Goal: Task Accomplishment & Management: Complete application form

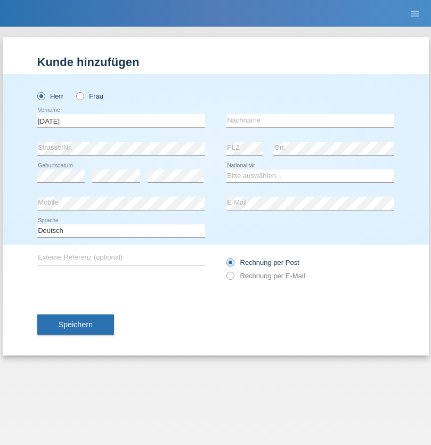
type input "Carnevale"
click at [310, 120] on input "text" at bounding box center [310, 120] width 168 height 13
type input "Alessio"
select select "IT"
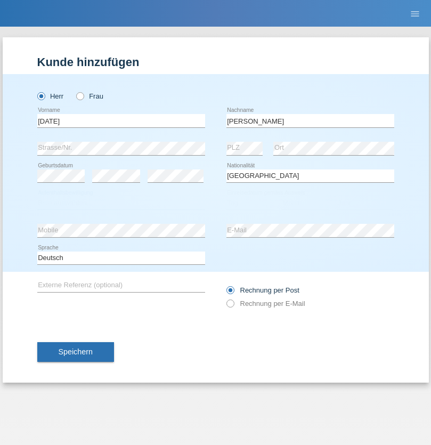
select select "C"
select select "01"
select select "05"
select select "2021"
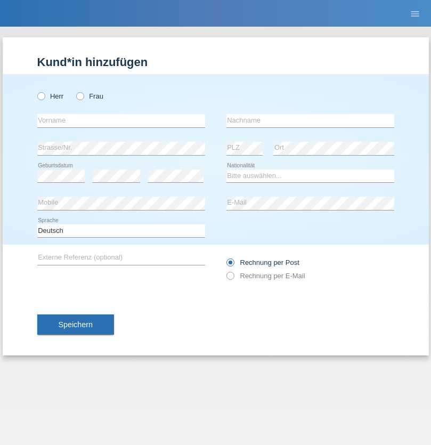
radio input "true"
click at [121, 120] on input "text" at bounding box center [121, 120] width 168 height 13
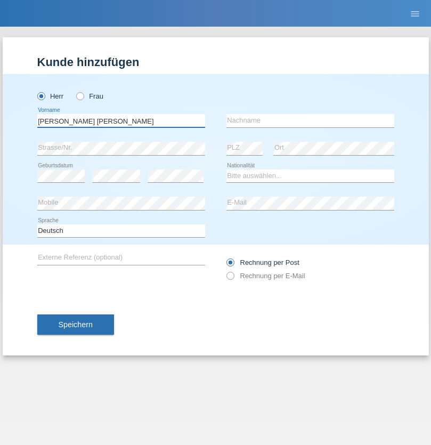
type input "Claudiu Marian"
click at [310, 120] on input "text" at bounding box center [310, 120] width 168 height 13
type input "Cislariu"
select select "CH"
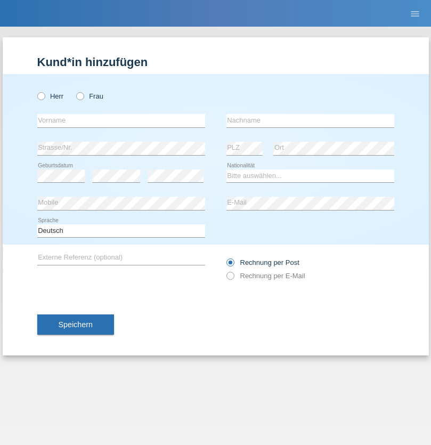
radio input "true"
select select "CH"
radio input "true"
click at [121, 120] on input "text" at bounding box center [121, 120] width 168 height 13
type input "[PERSON_NAME]"
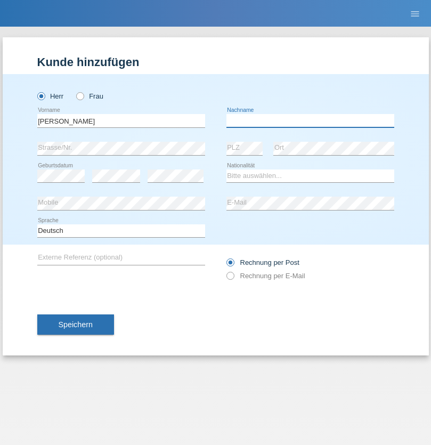
click at [310, 120] on input "text" at bounding box center [310, 120] width 168 height 13
type input "Kappelmayer"
select select "MG"
select select "C"
select select "30"
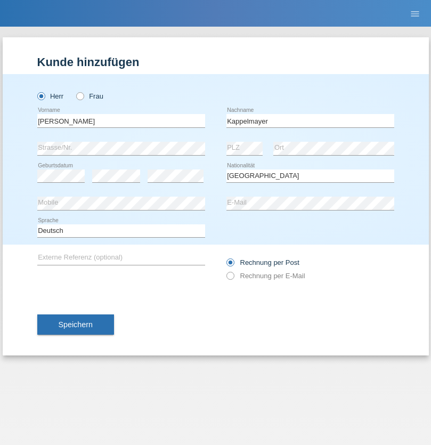
select select "08"
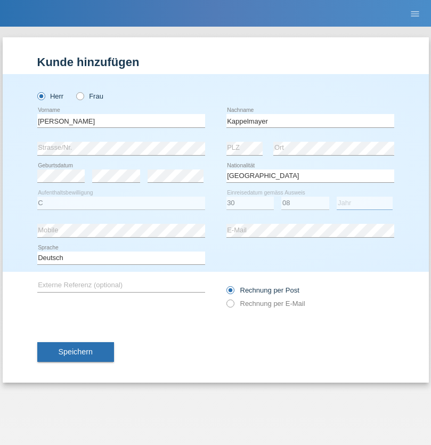
select select "2021"
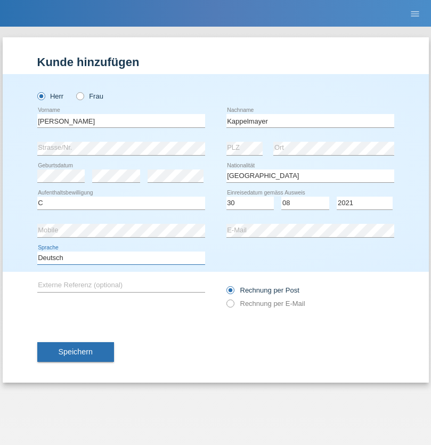
select select "en"
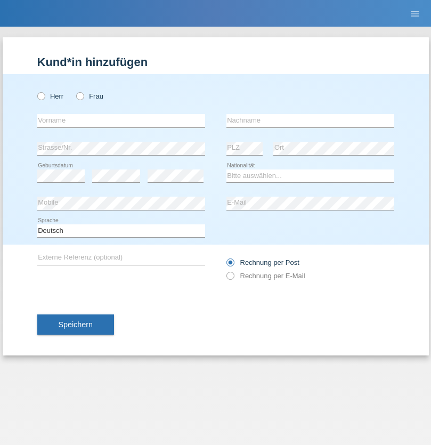
radio input "true"
click at [121, 120] on input "text" at bounding box center [121, 120] width 168 height 13
type input "firat"
click at [310, 120] on input "text" at bounding box center [310, 120] width 168 height 13
type input "kara"
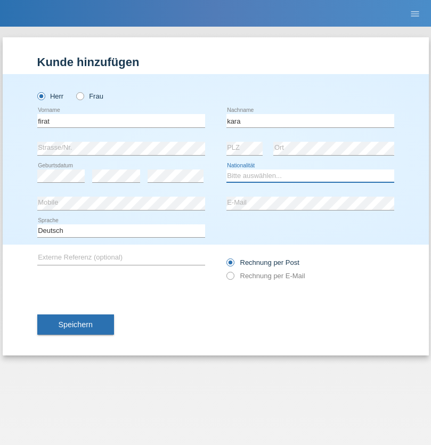
select select "CH"
radio input "true"
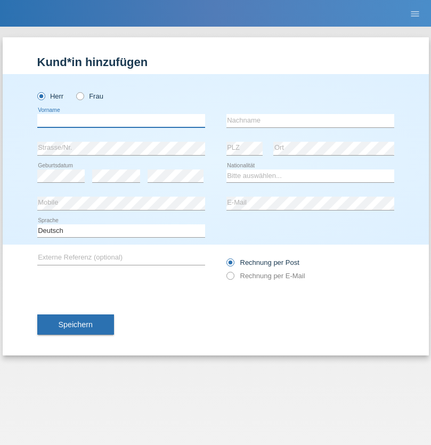
click at [121, 120] on input "text" at bounding box center [121, 120] width 168 height 13
type input "Jean Panda"
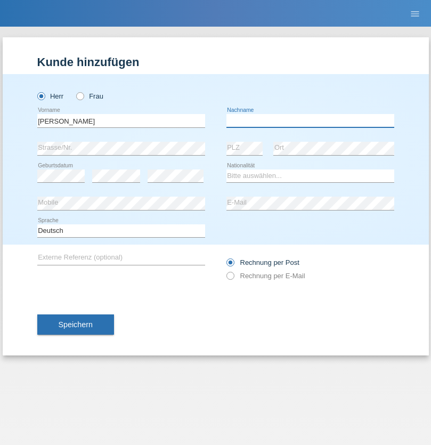
click at [310, 120] on input "text" at bounding box center [310, 120] width 168 height 13
type input "Panda nzinga"
select select "MN"
select select "C"
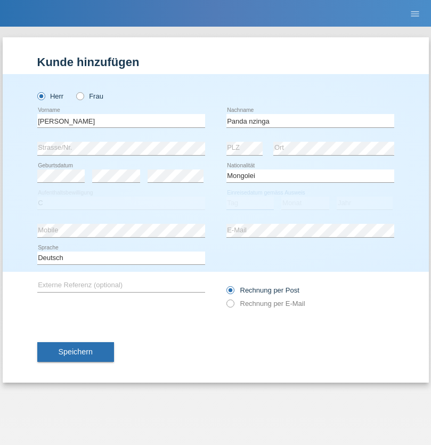
select select "28"
select select "11"
select select "2001"
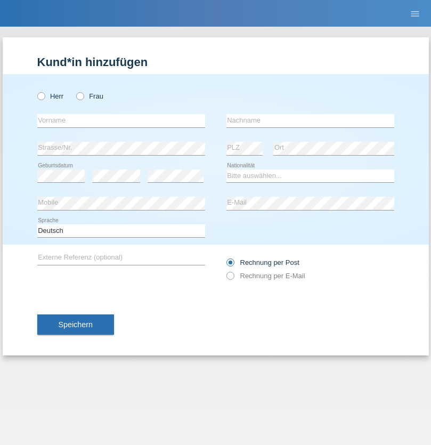
radio input "true"
select select "HU"
select select "C"
select select "30"
select select "10"
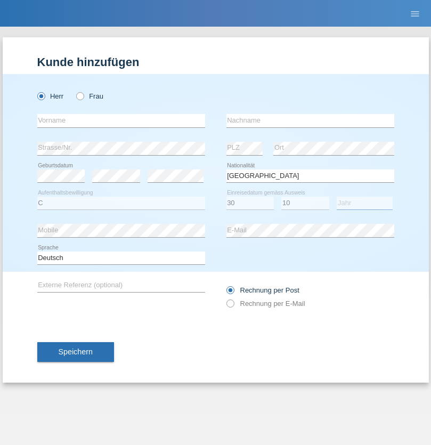
select select "2021"
